Goal: Navigation & Orientation: Find specific page/section

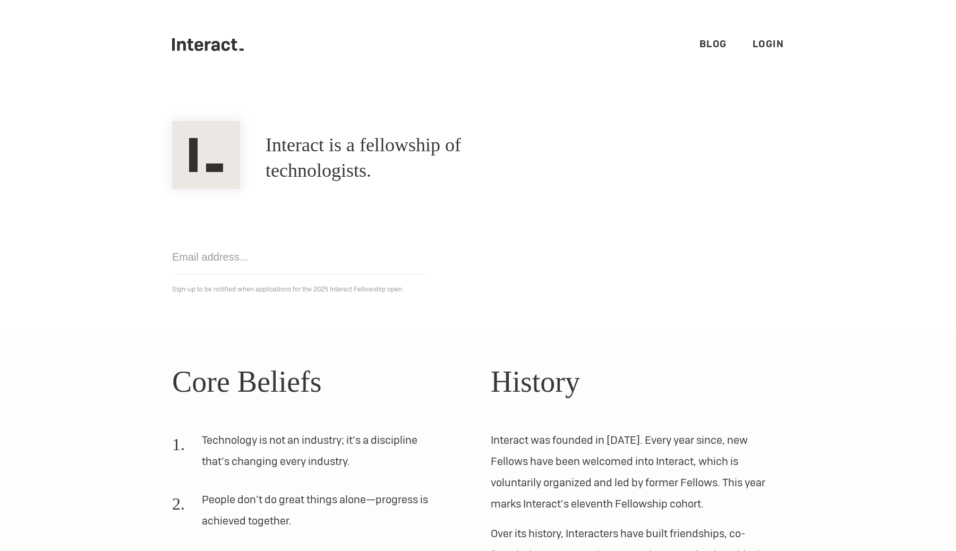
click at [113, 231] on section "Interact is a fellowship of technologists. A fellowship of technologists. Get n…" at bounding box center [478, 211] width 956 height 245
click at [706, 44] on link "Blog" at bounding box center [714, 44] width 28 height 12
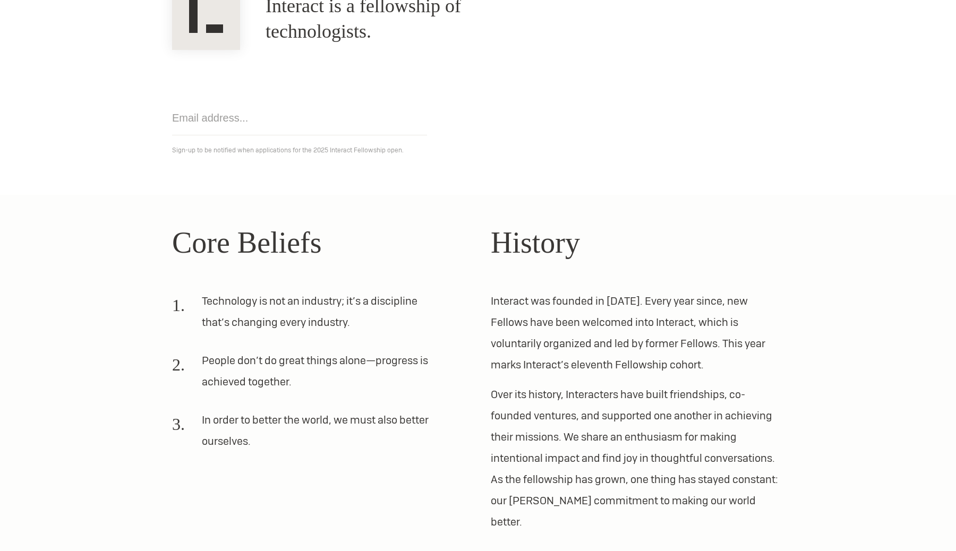
scroll to position [204, 0]
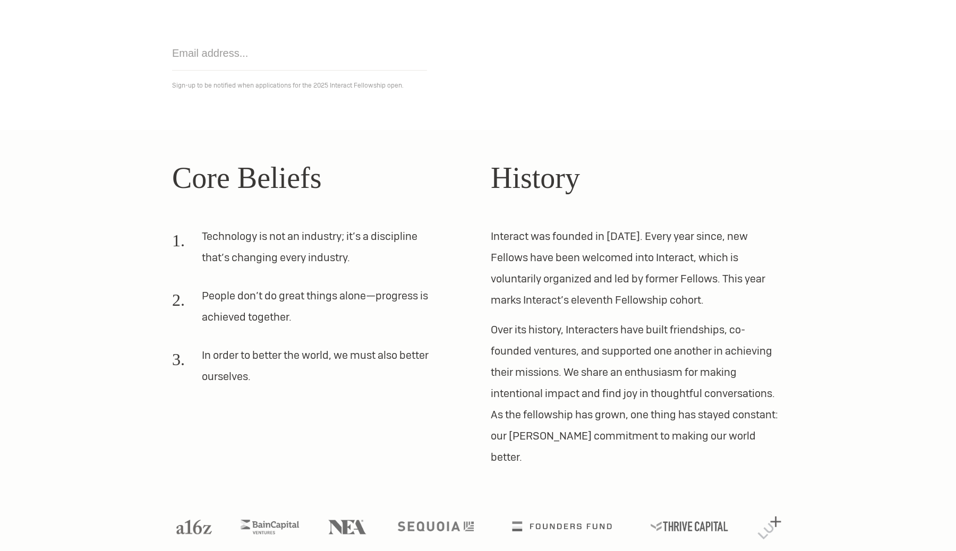
click at [374, 153] on section "Core Beliefs Technology is not an industry; it’s a discipline that’s changing e…" at bounding box center [478, 351] width 956 height 443
